Goal: Communication & Community: Share content

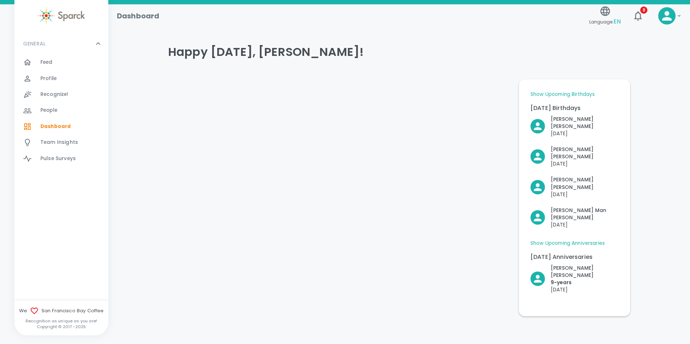
click at [155, 229] on div "Happy [DATE], [PERSON_NAME]! Show Upcoming Birthdays [DATE] Birthdays [PERSON_N…" at bounding box center [399, 176] width 564 height 280
click at [60, 56] on div "Feed 0" at bounding box center [61, 62] width 94 height 16
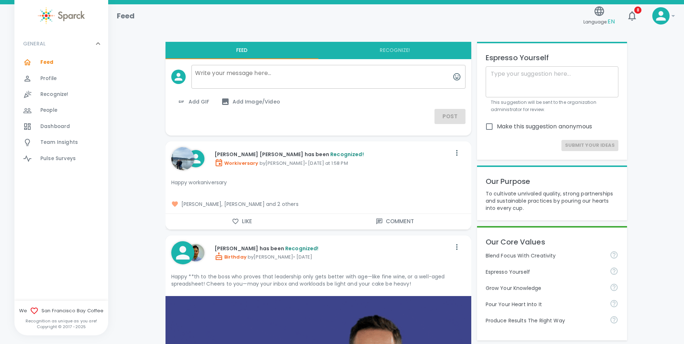
click at [220, 75] on textarea at bounding box center [328, 77] width 274 height 24
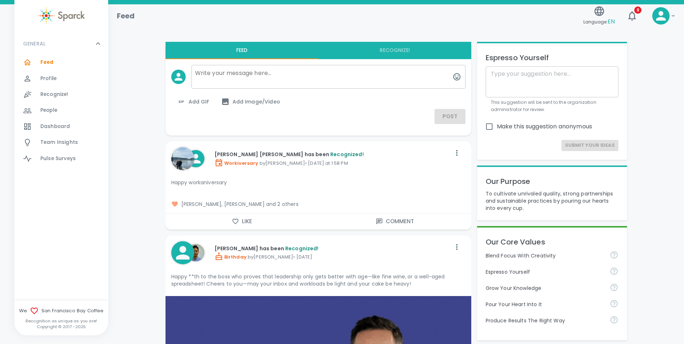
click at [223, 71] on textarea at bounding box center [328, 77] width 274 height 24
click at [229, 75] on textarea at bounding box center [328, 77] width 274 height 24
click at [368, 81] on textarea at bounding box center [328, 77] width 274 height 24
click at [228, 70] on textarea at bounding box center [328, 77] width 274 height 24
click at [203, 101] on span "Add GIF" at bounding box center [193, 101] width 32 height 9
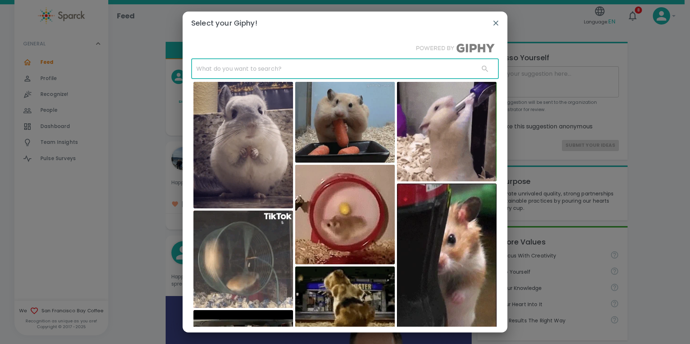
click at [281, 71] on input "text" at bounding box center [332, 69] width 282 height 20
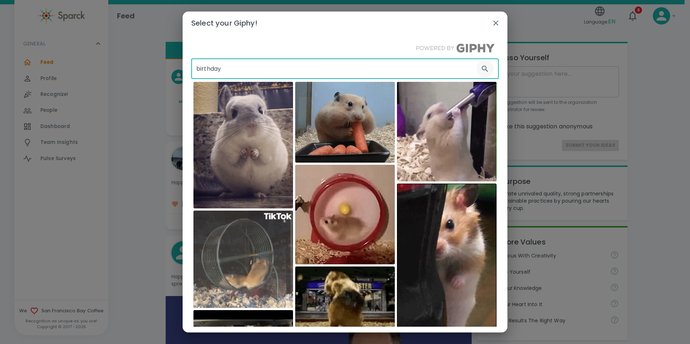
type input "birthday"
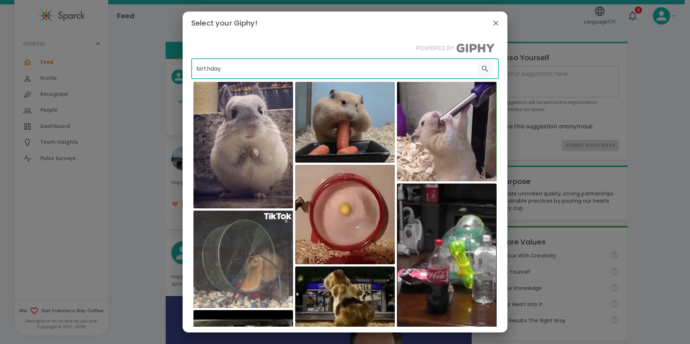
click at [480, 68] on icon "button" at bounding box center [484, 69] width 9 height 9
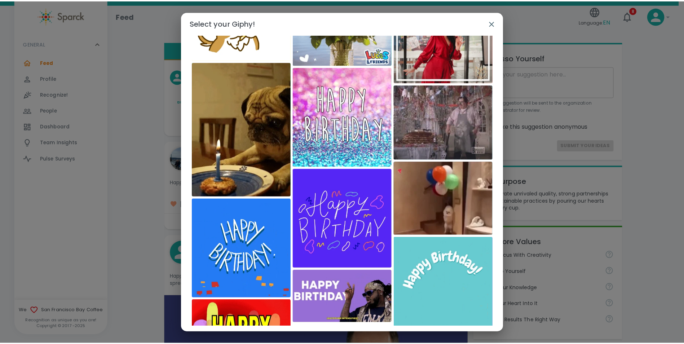
scroll to position [1970, 0]
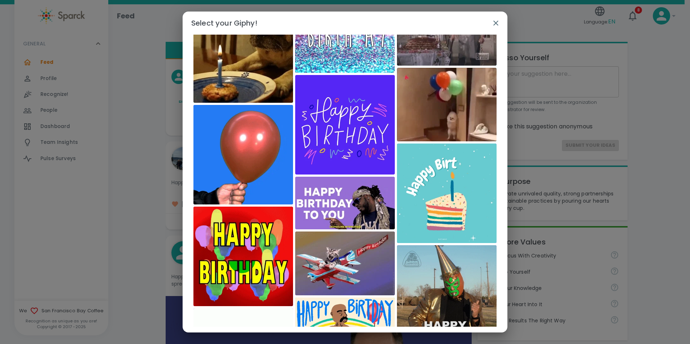
click at [347, 261] on img at bounding box center [345, 264] width 100 height 64
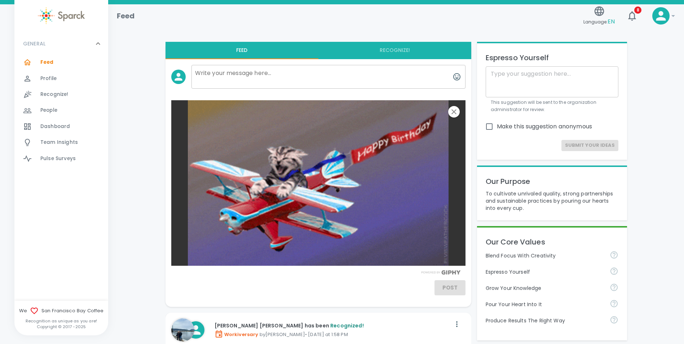
click at [215, 77] on textarea at bounding box center [328, 77] width 274 height 24
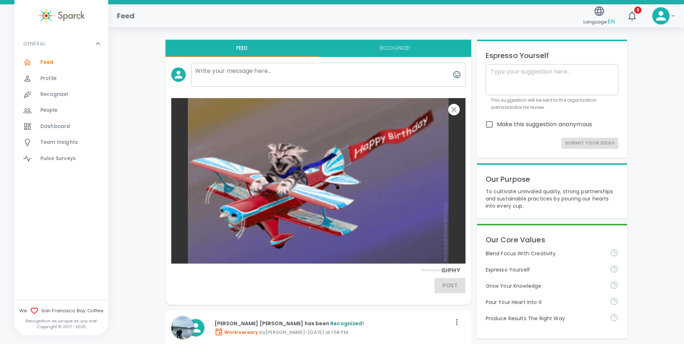
scroll to position [0, 0]
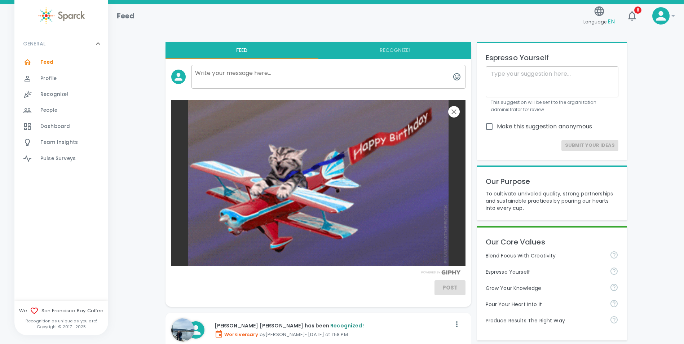
click at [218, 75] on textarea at bounding box center [328, 77] width 274 height 24
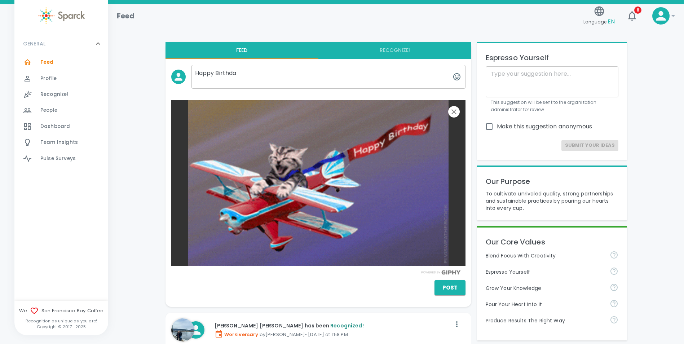
type textarea "Happy Birthday"
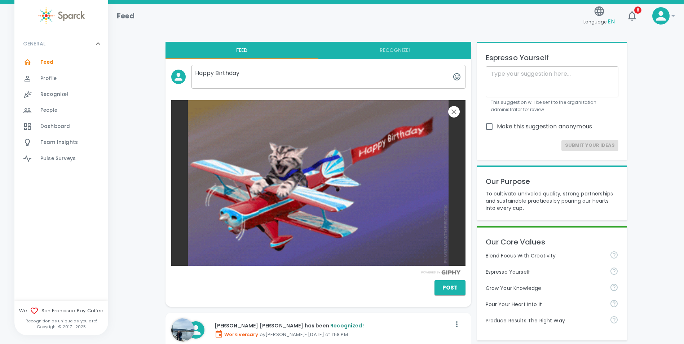
drag, startPoint x: 248, startPoint y: 75, endPoint x: 190, endPoint y: 70, distance: 58.3
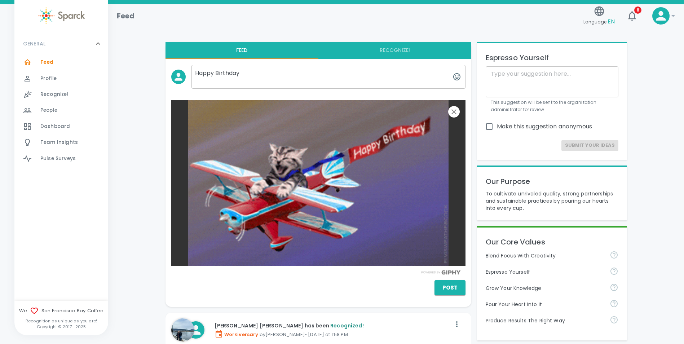
click at [190, 70] on div "Happy Birthday Happy Birthday" at bounding box center [326, 74] width 280 height 30
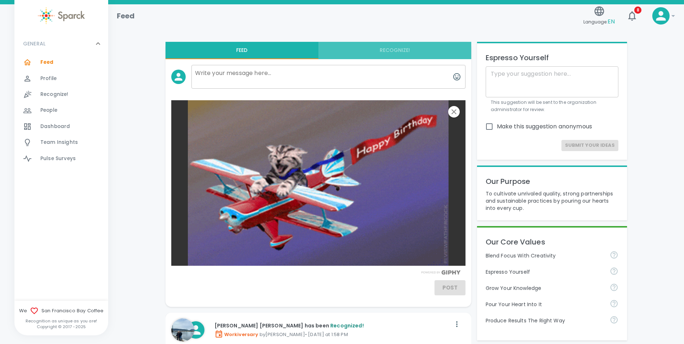
click at [390, 50] on button "Recognize!" at bounding box center [394, 50] width 153 height 17
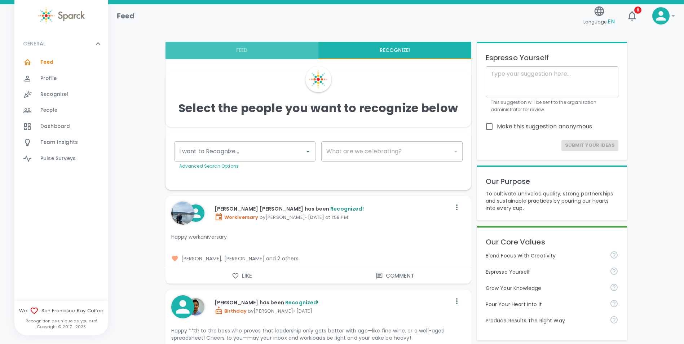
click at [242, 52] on button "Feed" at bounding box center [242, 50] width 153 height 17
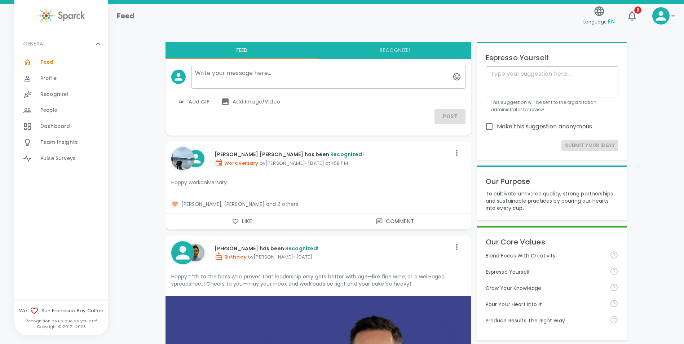
click at [392, 54] on button "Recognize!" at bounding box center [394, 50] width 153 height 17
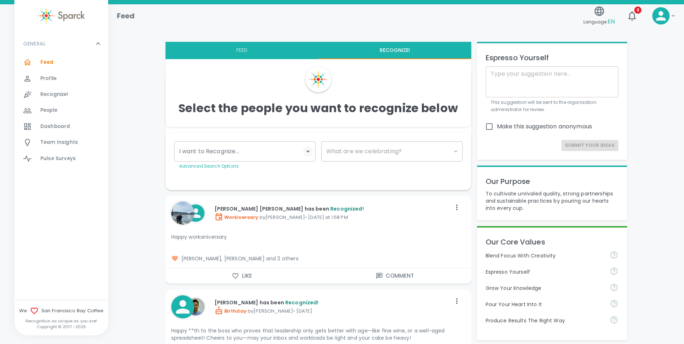
click at [308, 151] on icon "Open" at bounding box center [308, 152] width 4 height 2
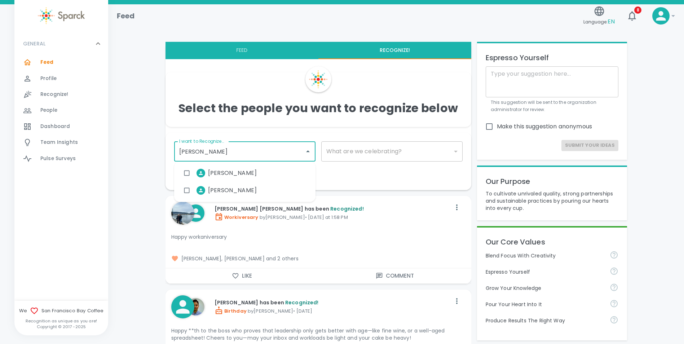
type input "[PERSON_NAME]"
click at [216, 172] on span "[PERSON_NAME]" at bounding box center [232, 173] width 49 height 9
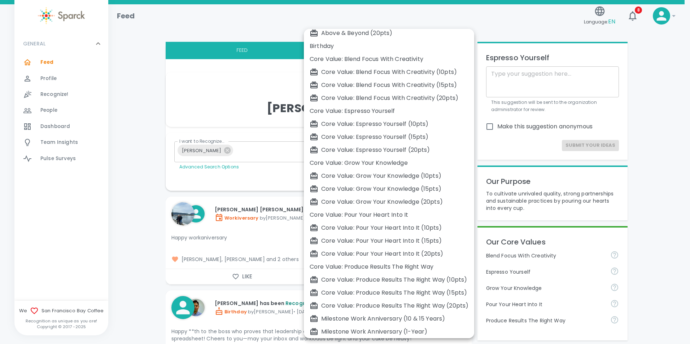
scroll to position [30, 0]
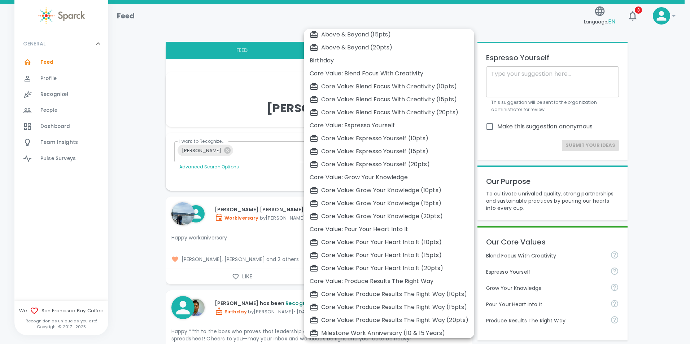
click at [325, 58] on div "Birthday" at bounding box center [388, 60] width 159 height 9
type input "2072"
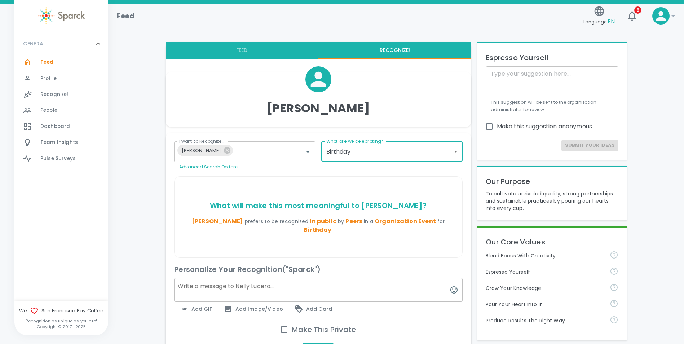
click at [240, 278] on textarea at bounding box center [318, 290] width 288 height 24
click at [198, 305] on span "Add GIF" at bounding box center [196, 309] width 32 height 9
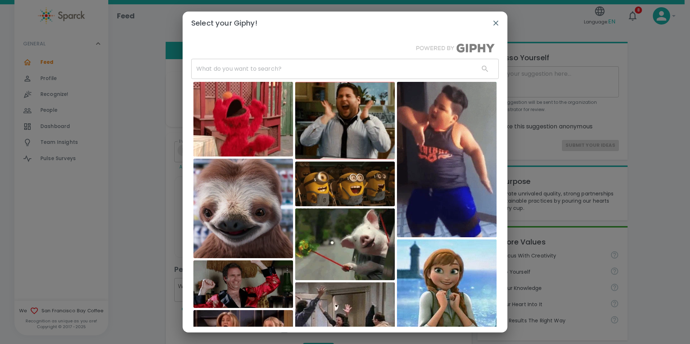
click at [289, 69] on input "text" at bounding box center [332, 69] width 282 height 20
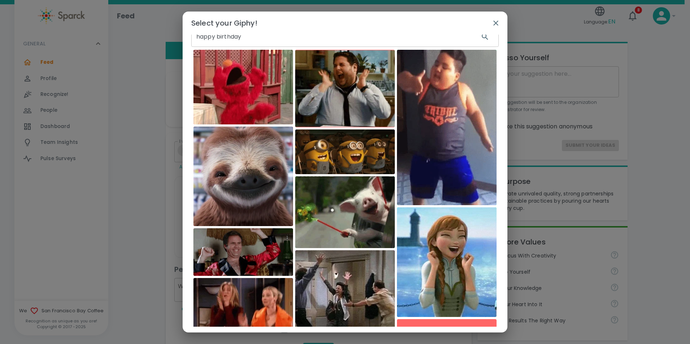
scroll to position [0, 0]
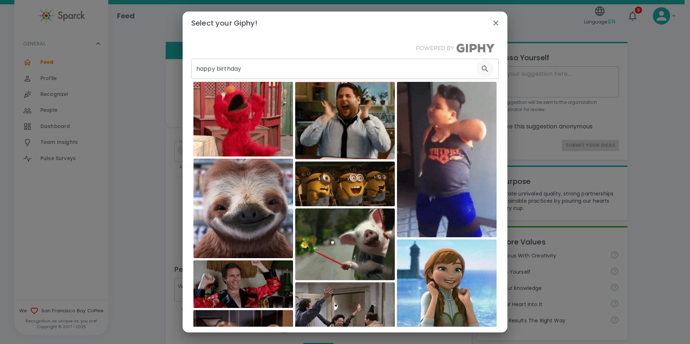
click at [480, 66] on icon "button" at bounding box center [484, 69] width 9 height 9
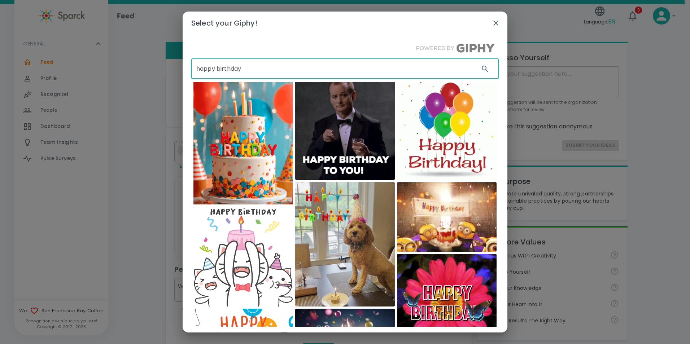
click at [265, 71] on input "happy birthday" at bounding box center [332, 69] width 282 height 20
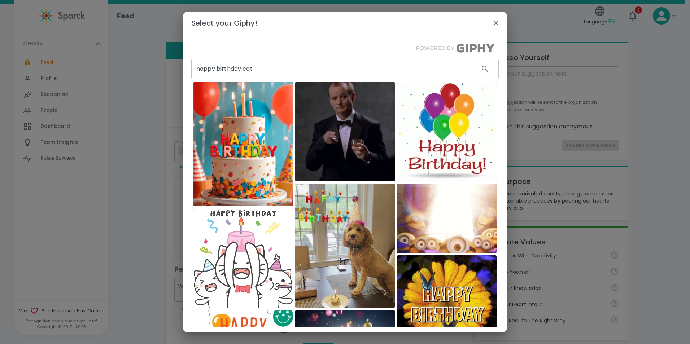
click at [259, 70] on input "happy birthday cat" at bounding box center [332, 69] width 282 height 20
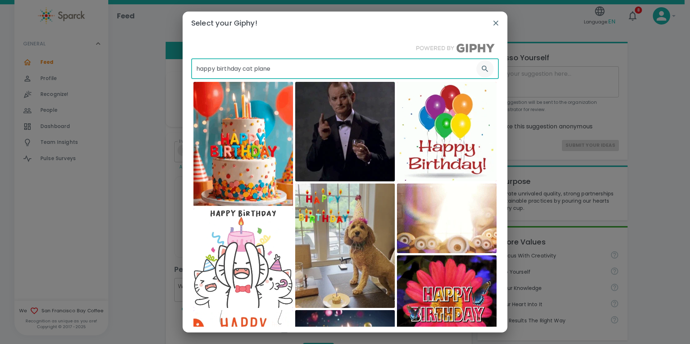
click at [481, 70] on icon "button" at bounding box center [484, 69] width 6 height 6
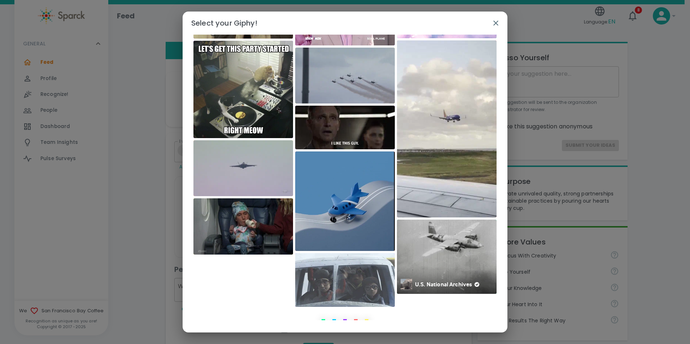
scroll to position [2032, 0]
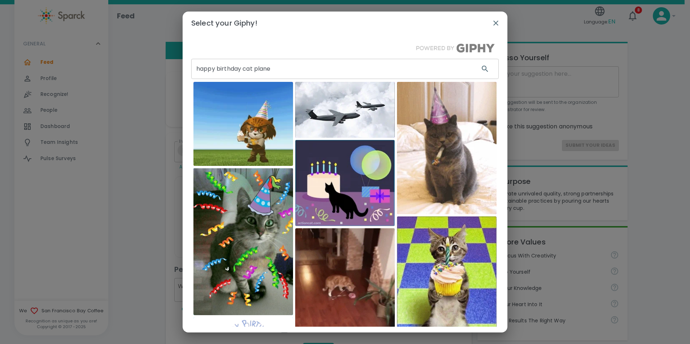
click at [279, 69] on input "happy birthday cat plane" at bounding box center [332, 69] width 282 height 20
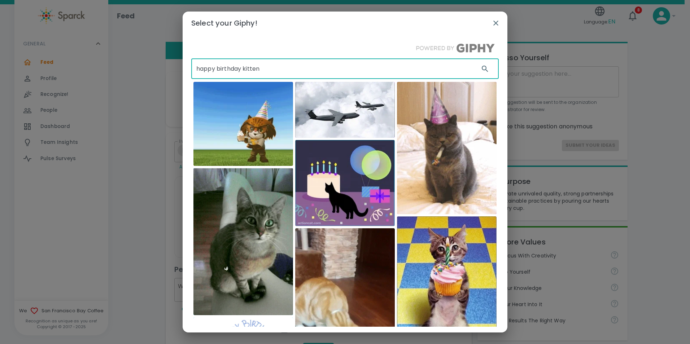
click at [272, 70] on input "happy birthday kitten" at bounding box center [332, 69] width 282 height 20
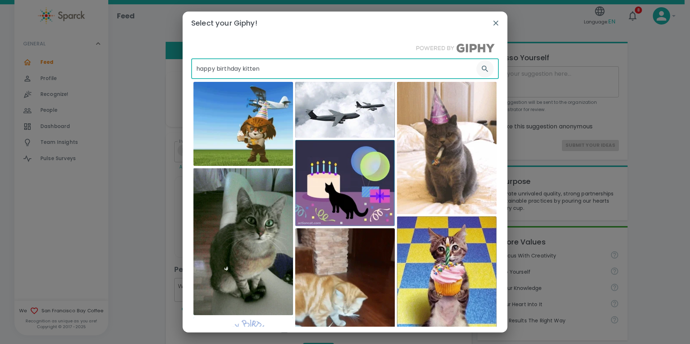
click at [481, 67] on icon "button" at bounding box center [484, 69] width 9 height 9
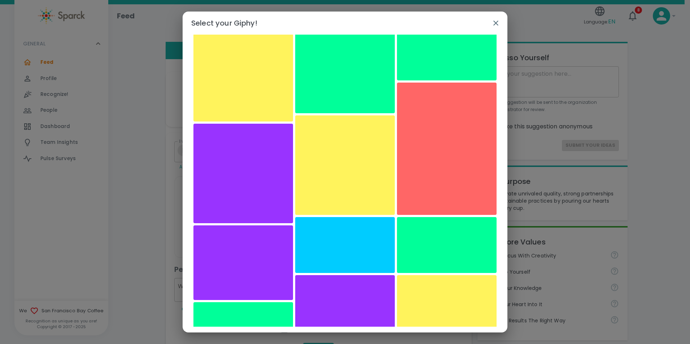
scroll to position [0, 0]
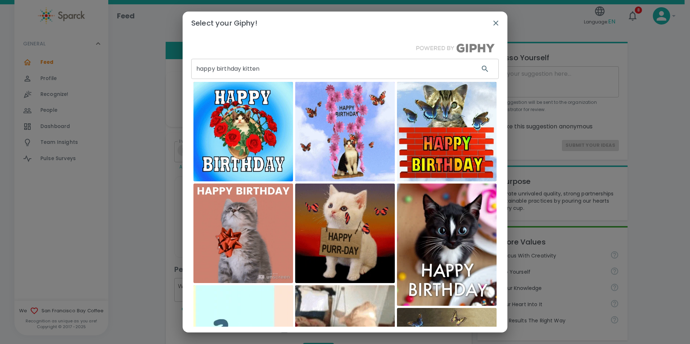
click at [272, 65] on input "happy birthday kitten" at bounding box center [332, 69] width 282 height 20
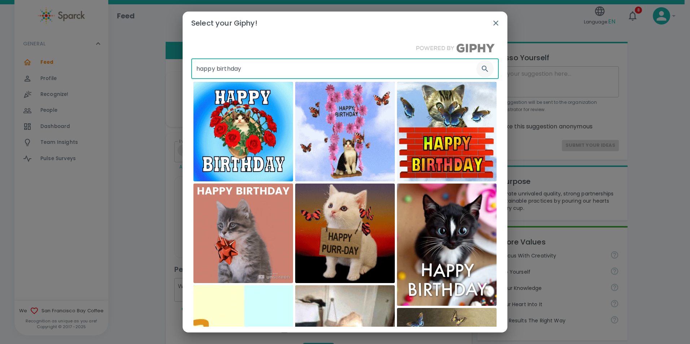
type input "happy birthday"
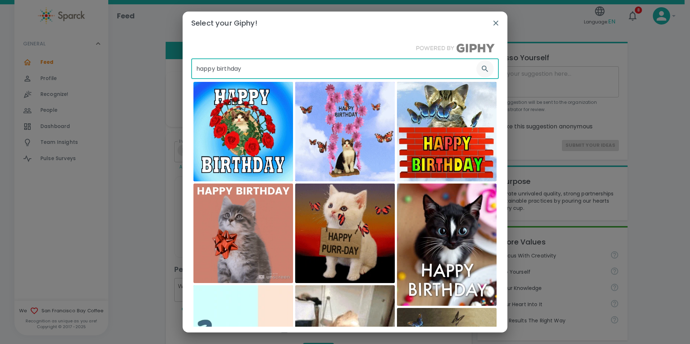
click at [480, 69] on icon "button" at bounding box center [484, 69] width 9 height 9
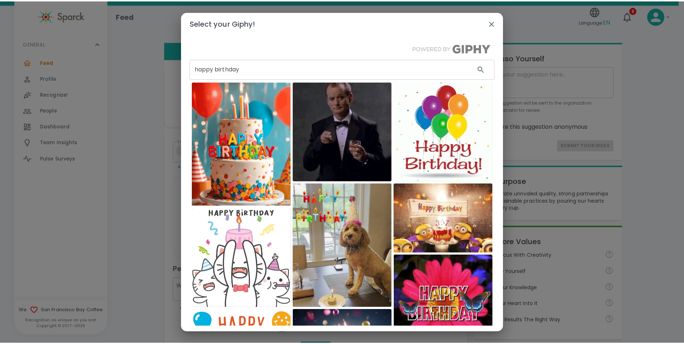
scroll to position [2, 0]
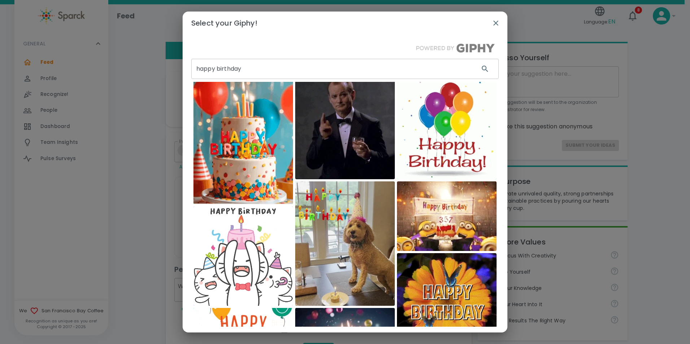
click at [445, 139] on img at bounding box center [447, 132] width 100 height 100
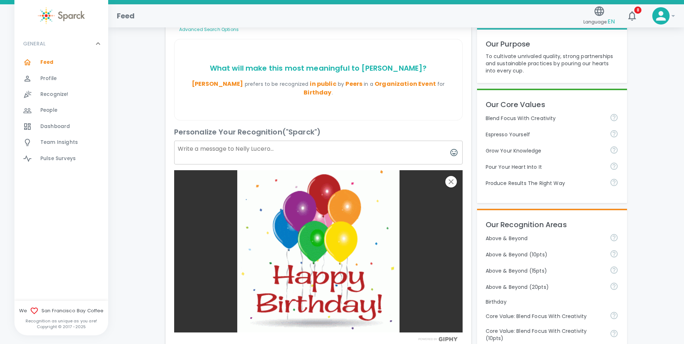
scroll to position [144, 0]
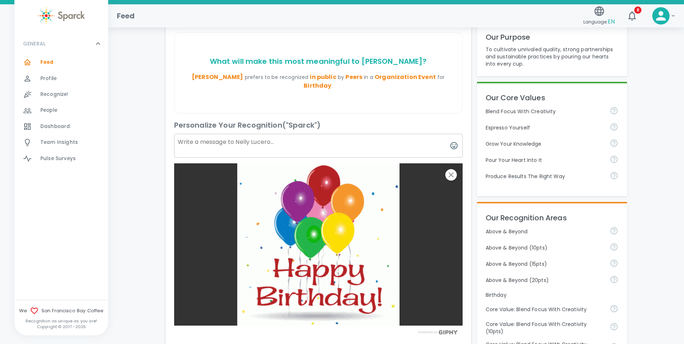
click at [213, 135] on textarea at bounding box center [318, 146] width 288 height 24
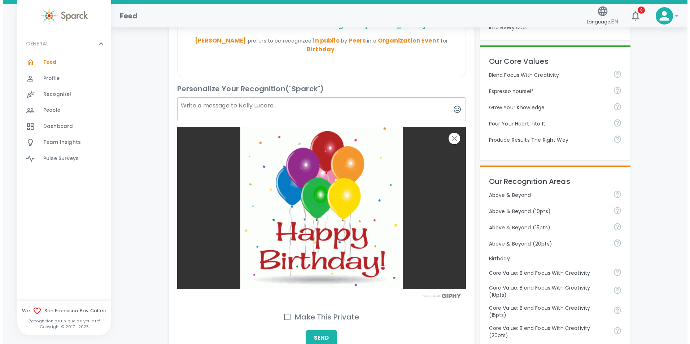
scroll to position [180, 0]
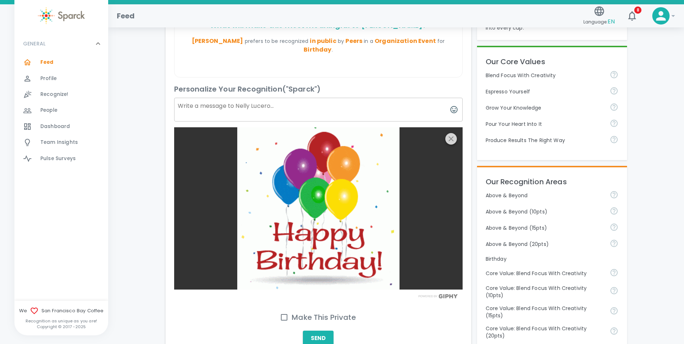
click at [450, 135] on icon "button" at bounding box center [451, 139] width 9 height 9
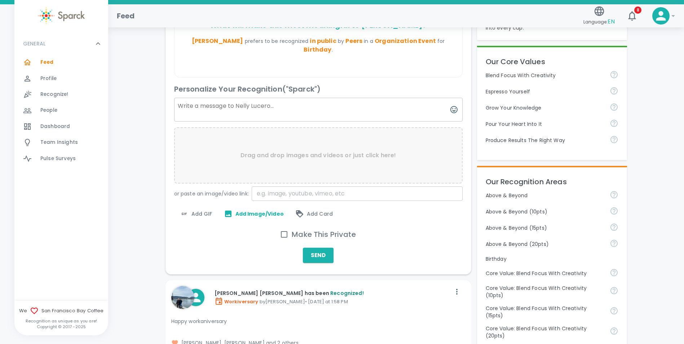
click at [199, 210] on span "Add GIF" at bounding box center [196, 214] width 32 height 9
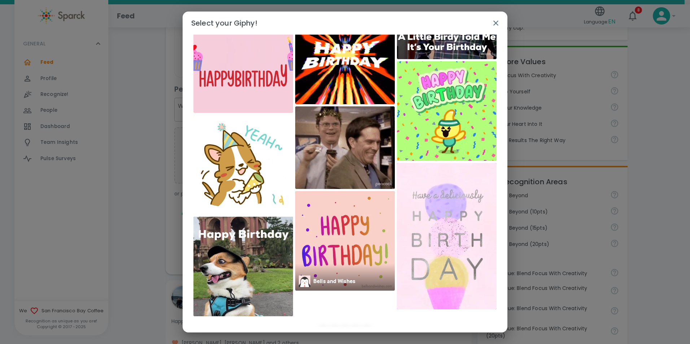
scroll to position [2283, 0]
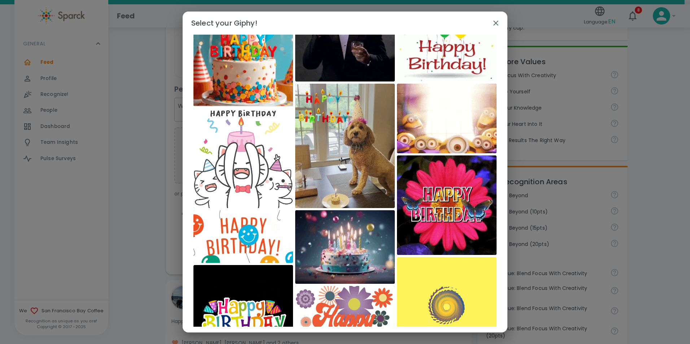
click at [459, 265] on img at bounding box center [447, 307] width 100 height 100
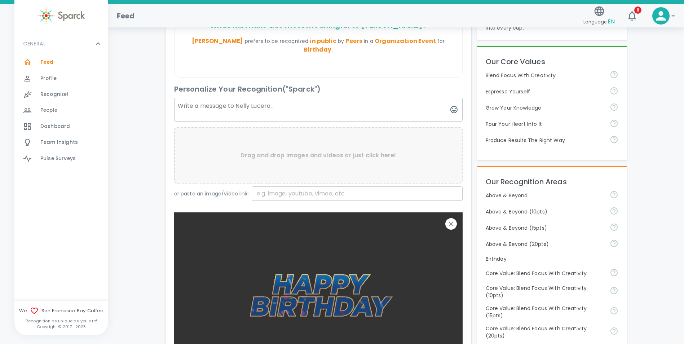
click at [209, 100] on textarea at bounding box center [318, 110] width 288 height 24
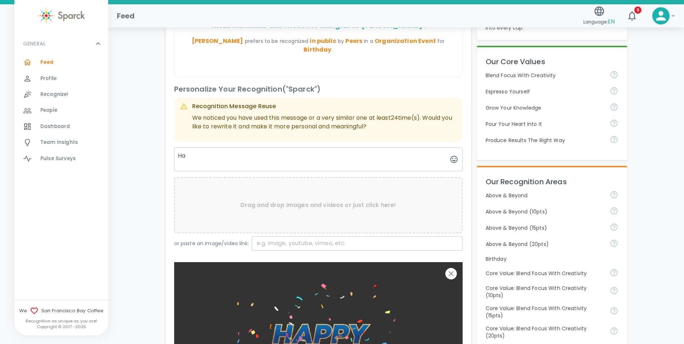
type textarea "H"
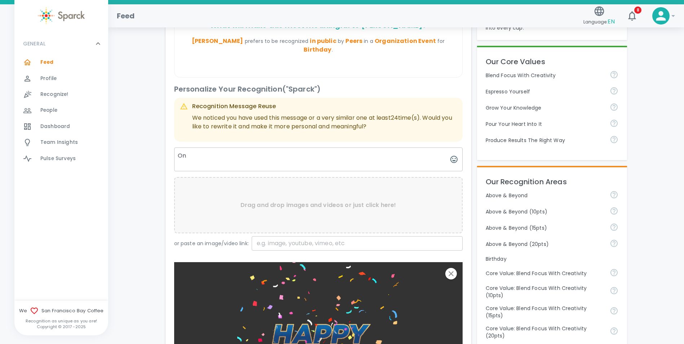
type textarea "O"
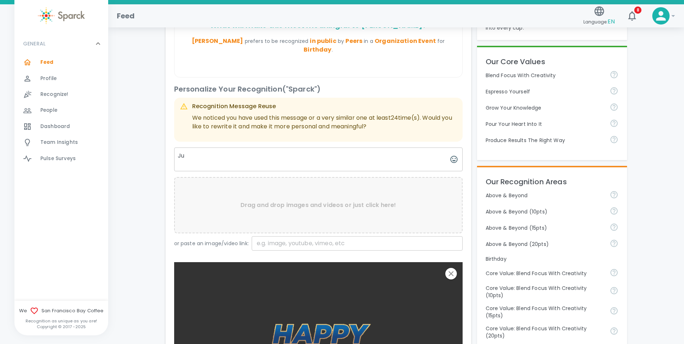
type textarea "J"
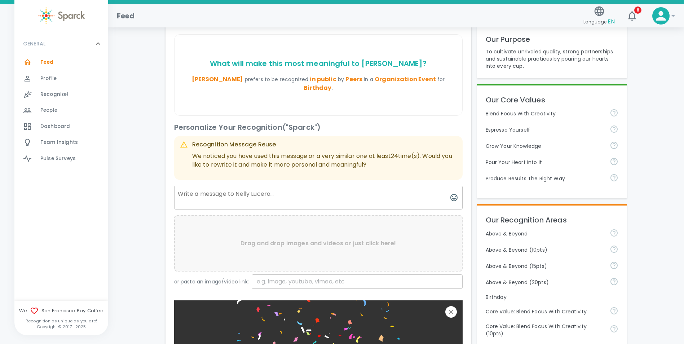
scroll to position [144, 0]
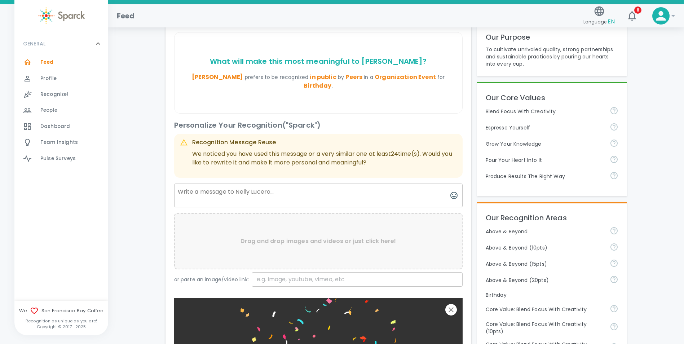
click at [232, 185] on textarea at bounding box center [318, 196] width 288 height 24
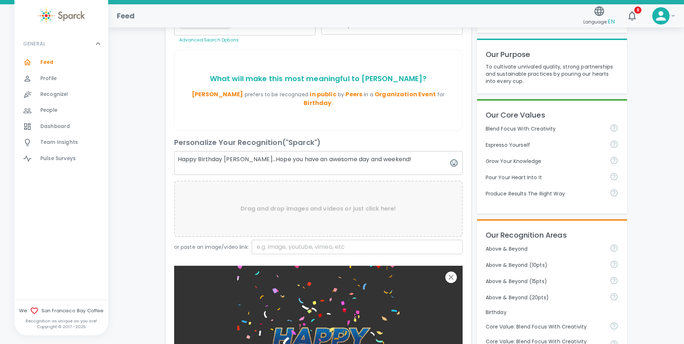
scroll to position [124, 0]
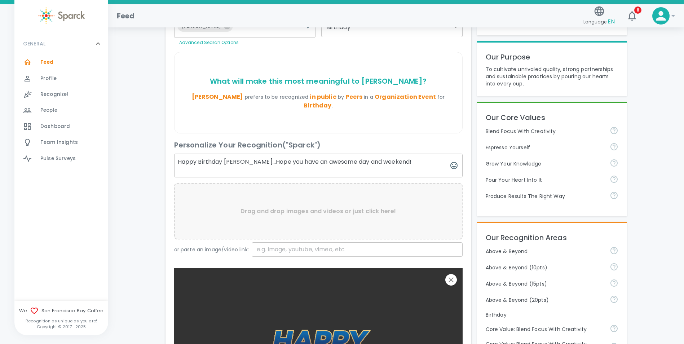
click at [414, 154] on textarea "Happy Birthday [PERSON_NAME]...Hope you have an awesome day and weekend!" at bounding box center [318, 166] width 288 height 24
drag, startPoint x: 406, startPoint y: 152, endPoint x: 376, endPoint y: 152, distance: 29.6
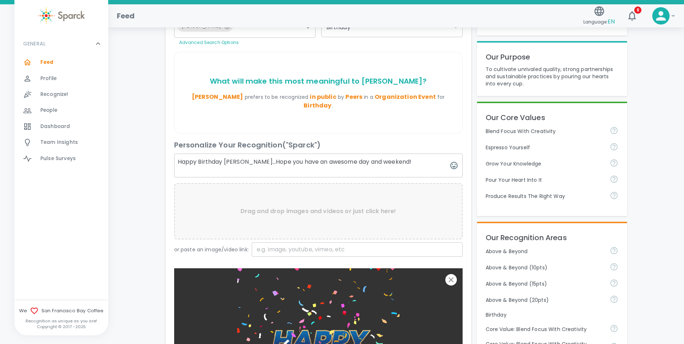
click at [376, 154] on textarea "Happy Birthday [PERSON_NAME]...Hope you have an awesome day and weekend!" at bounding box center [318, 166] width 288 height 24
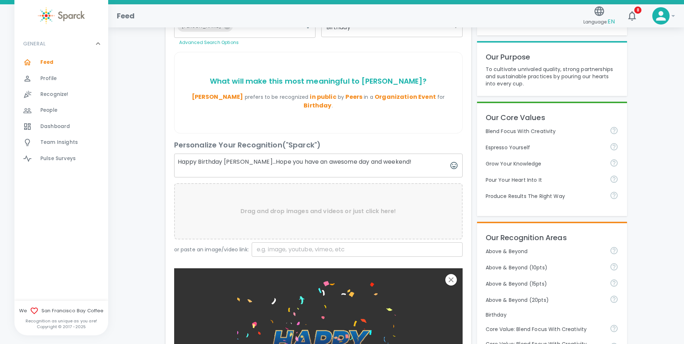
click at [259, 154] on textarea "Happy Birthday [PERSON_NAME]...Hope you have an awesome day and weekend!" at bounding box center [318, 166] width 288 height 24
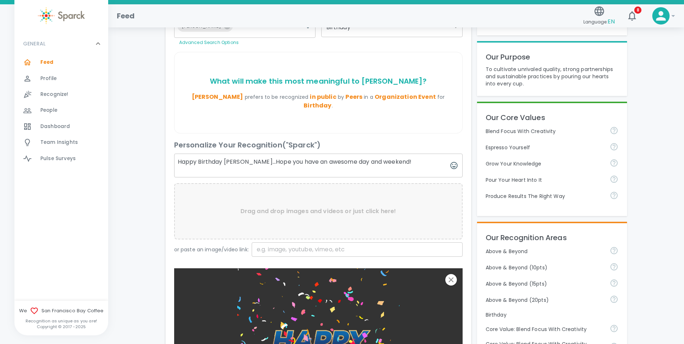
click at [413, 154] on textarea "Happy Birthday [PERSON_NAME]...Hope you have an awesome day and weekend!" at bounding box center [318, 166] width 288 height 24
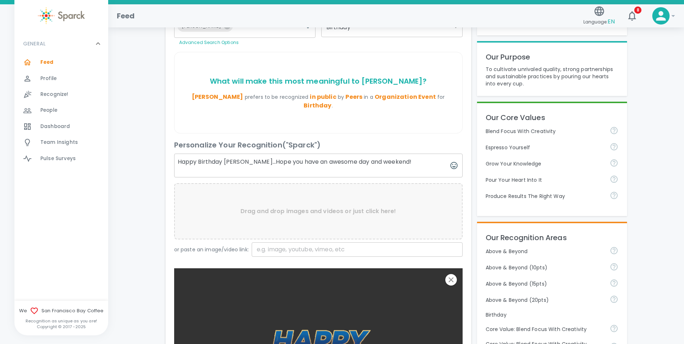
click at [403, 154] on textarea "Happy Birthday [PERSON_NAME]...Hope you have an awesome day and weekend!" at bounding box center [318, 166] width 288 height 24
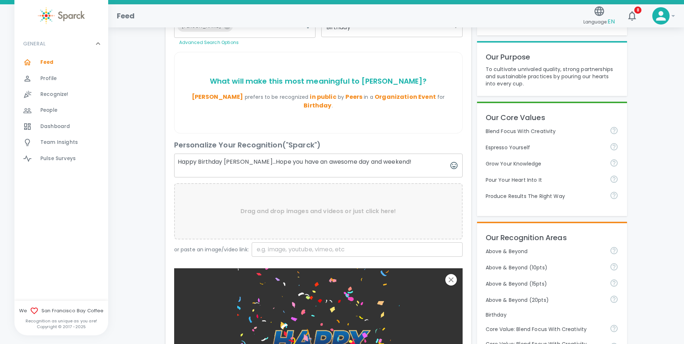
click at [375, 154] on textarea "Happy Birthday [PERSON_NAME]...Hope you have an awesome day and weekend!" at bounding box center [318, 166] width 288 height 24
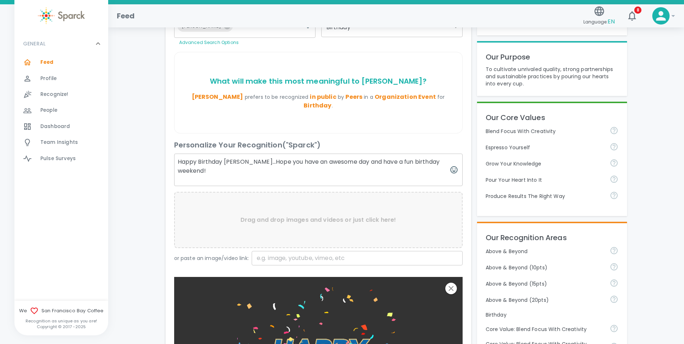
drag, startPoint x: 207, startPoint y: 163, endPoint x: 375, endPoint y: 155, distance: 168.6
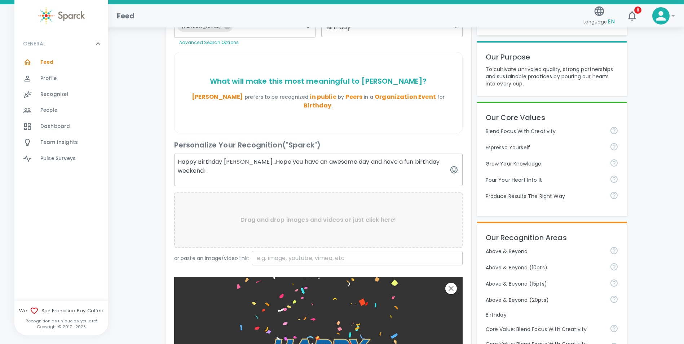
click at [375, 155] on textarea "Happy Birthday [PERSON_NAME]...Hope you have an awesome day and have a fun birt…" at bounding box center [318, 170] width 288 height 32
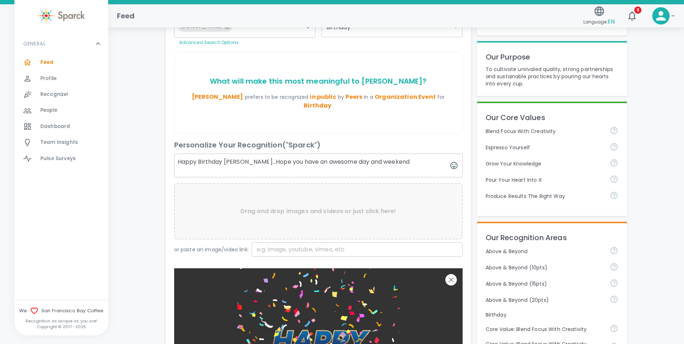
type textarea "Happy Birthday [PERSON_NAME]...Hope you have an awesome day and weekend!"
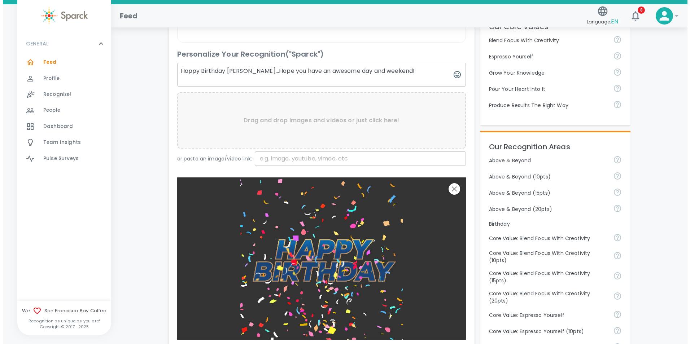
scroll to position [233, 0]
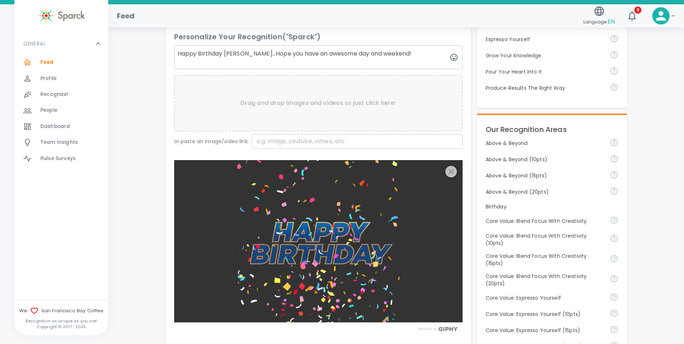
click at [450, 169] on icon "button" at bounding box center [451, 171] width 5 height 5
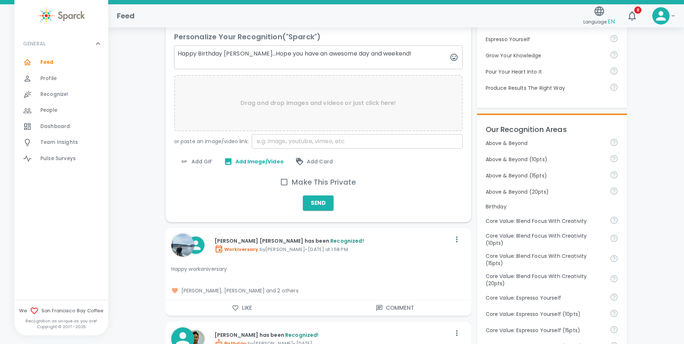
click at [205, 157] on span "Add GIF" at bounding box center [196, 161] width 32 height 9
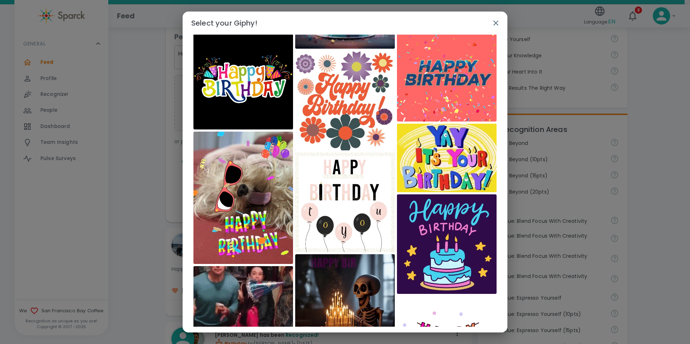
scroll to position [337, 0]
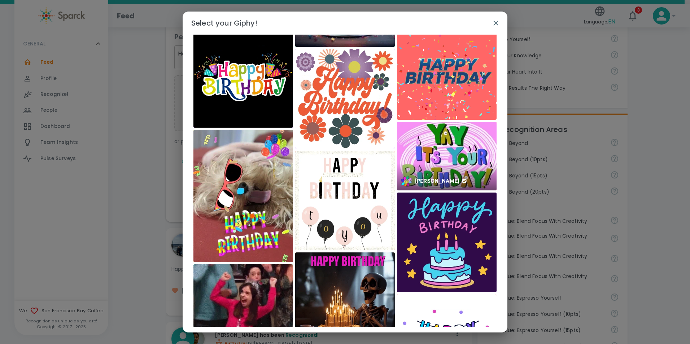
click at [459, 143] on img at bounding box center [447, 156] width 100 height 69
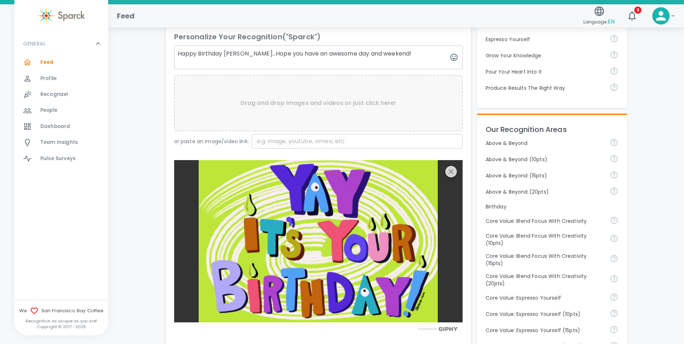
click at [454, 167] on icon "button" at bounding box center [451, 171] width 9 height 9
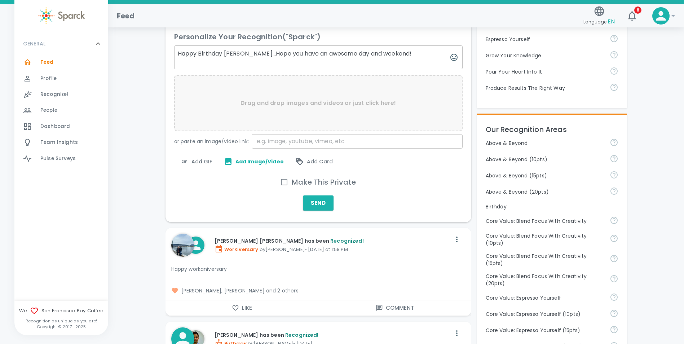
click at [193, 157] on span "Add GIF" at bounding box center [196, 161] width 32 height 9
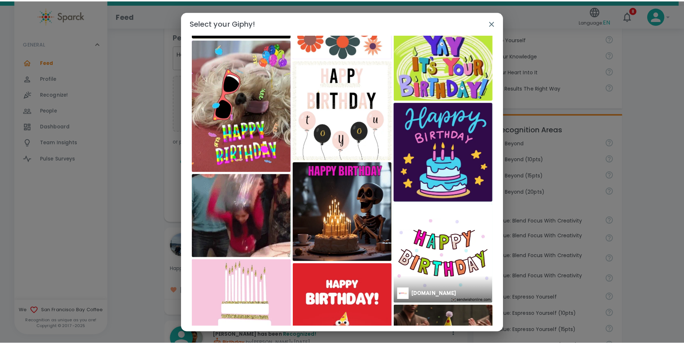
scroll to position [427, 0]
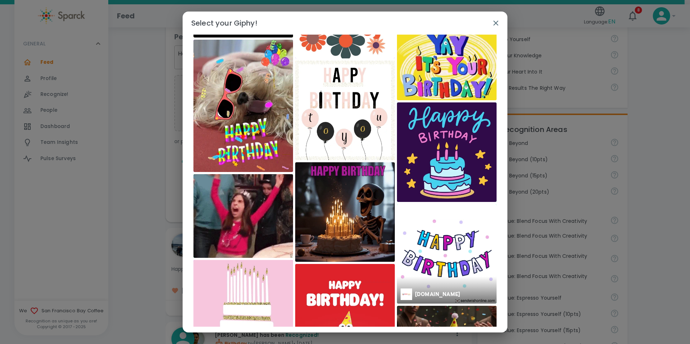
click at [448, 234] on img at bounding box center [447, 254] width 100 height 100
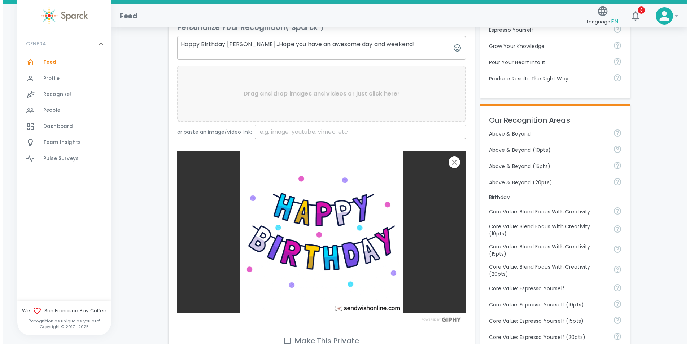
scroll to position [233, 0]
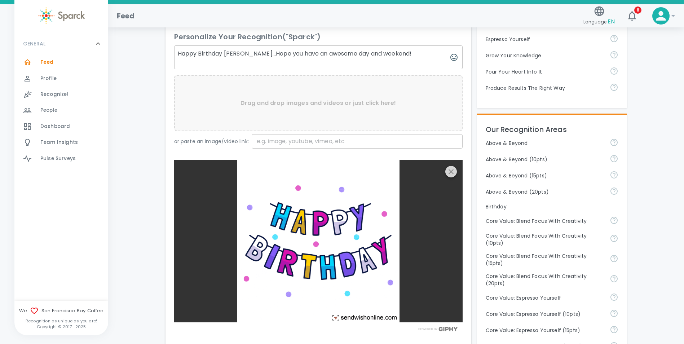
click at [451, 167] on icon "button" at bounding box center [451, 171] width 9 height 9
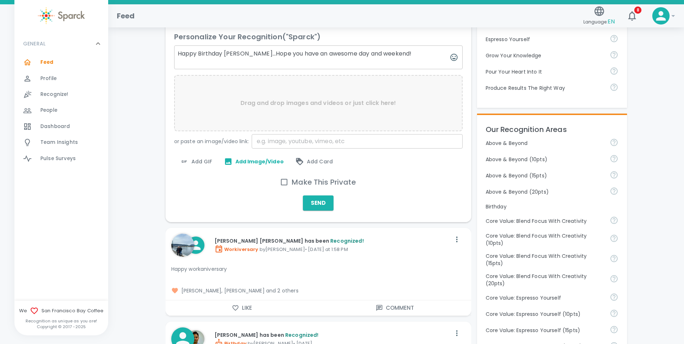
click at [201, 157] on span "Add GIF" at bounding box center [196, 161] width 32 height 9
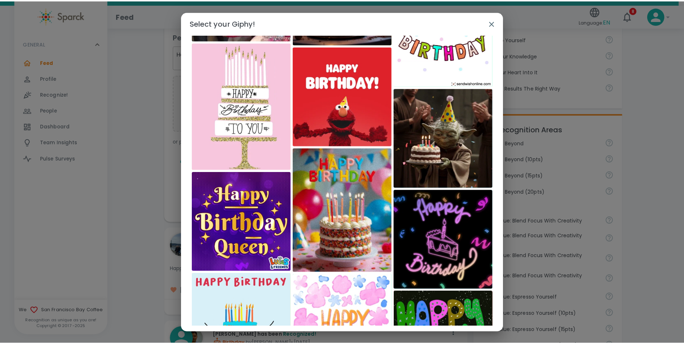
scroll to position [650, 0]
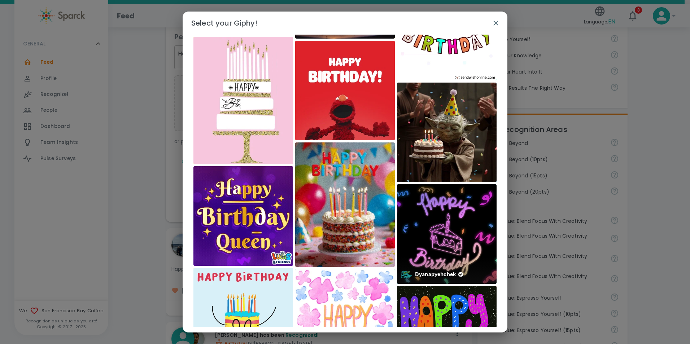
click at [446, 235] on img at bounding box center [447, 234] width 100 height 100
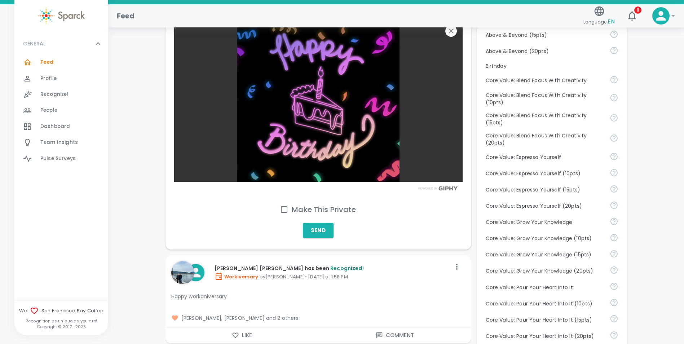
scroll to position [377, 0]
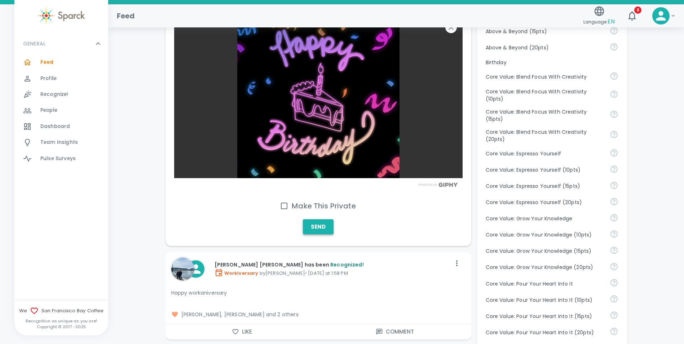
click at [316, 219] on button "Send" at bounding box center [318, 226] width 31 height 15
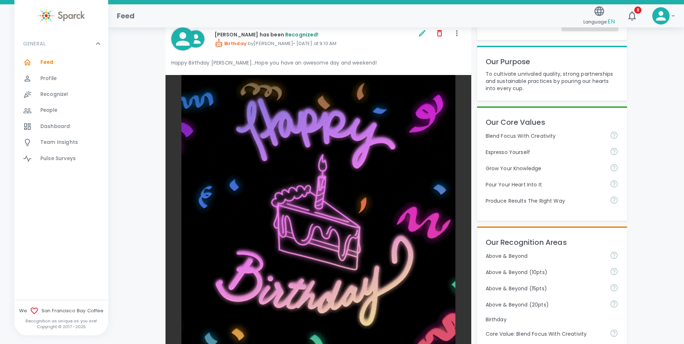
scroll to position [72, 0]
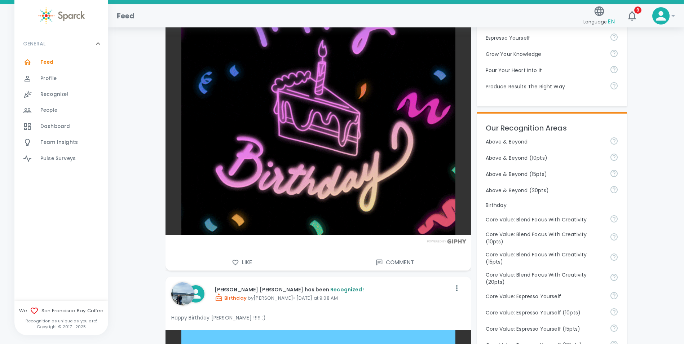
scroll to position [288, 0]
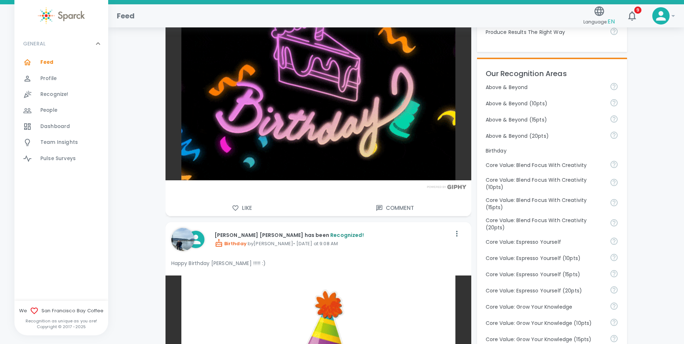
drag, startPoint x: 123, startPoint y: 223, endPoint x: 230, endPoint y: 330, distance: 151.7
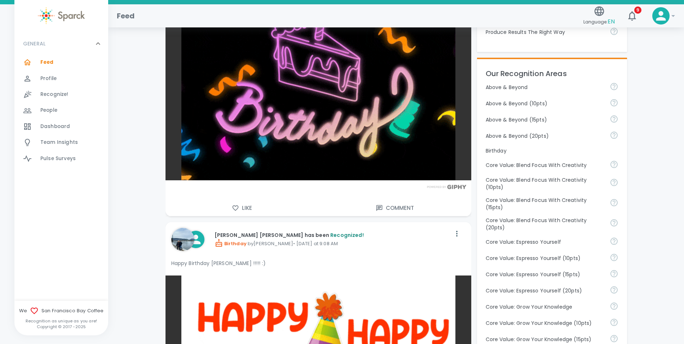
click at [50, 78] on span "Profile" at bounding box center [48, 78] width 16 height 7
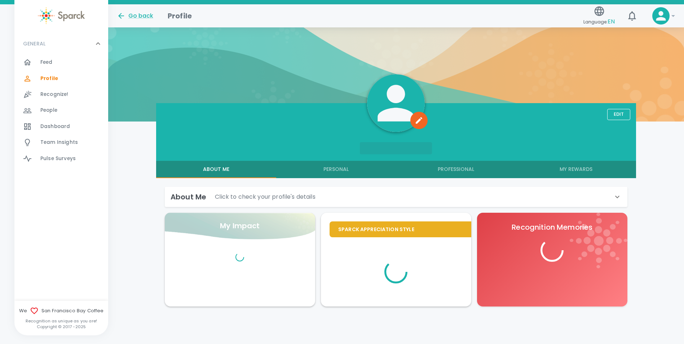
scroll to position [21, 0]
click at [47, 61] on span "Feed" at bounding box center [46, 62] width 12 height 7
